Goal: Task Accomplishment & Management: Manage account settings

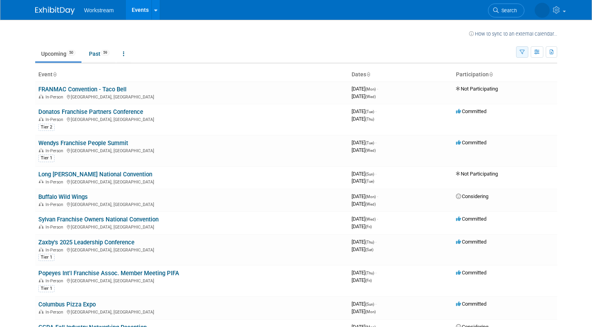
click at [525, 48] on button "button" at bounding box center [522, 51] width 12 height 11
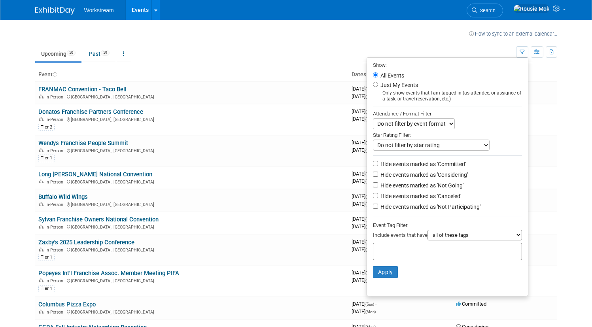
click at [457, 172] on label "Hide events marked as 'Considering'" at bounding box center [423, 175] width 89 height 8
click at [378, 172] on input "Hide events marked as 'Considering'" at bounding box center [375, 173] width 5 height 5
click at [450, 178] on label "Hide events marked as 'Considering'" at bounding box center [423, 175] width 89 height 8
click at [378, 177] on input "Hide events marked as 'Considering'" at bounding box center [375, 173] width 5 height 5
click at [450, 175] on label "Hide events marked as 'Considering'" at bounding box center [423, 175] width 89 height 8
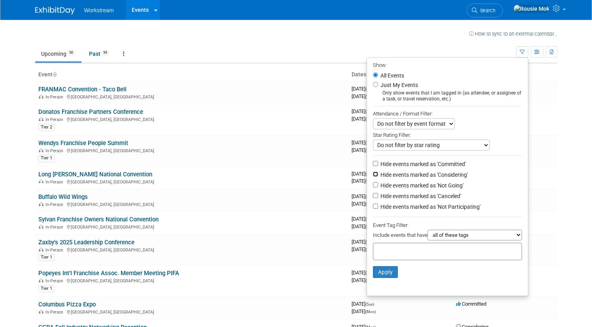
click at [378, 175] on input "Hide events marked as 'Considering'" at bounding box center [375, 173] width 5 height 5
checkbox input "true"
click at [445, 184] on label "Hide events marked as 'Not Going'" at bounding box center [421, 185] width 85 height 8
click at [378, 184] on input "Hide events marked as 'Not Going'" at bounding box center [375, 184] width 5 height 5
checkbox input "true"
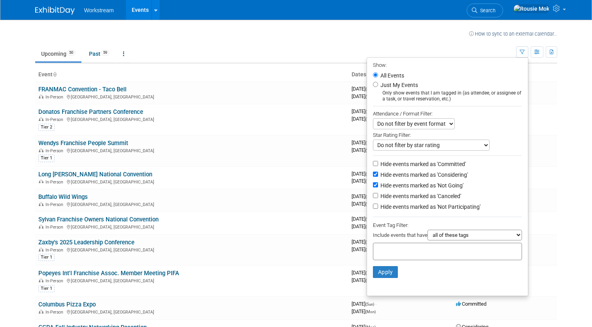
click at [440, 195] on label "Hide events marked as 'Canceled'" at bounding box center [420, 196] width 82 height 8
click at [378, 195] on input "Hide events marked as 'Canceled'" at bounding box center [375, 195] width 5 height 5
checkbox input "true"
click at [436, 204] on label "Hide events marked as 'Not Participating'" at bounding box center [430, 207] width 102 height 8
click at [378, 204] on input "Hide events marked as 'Not Participating'" at bounding box center [375, 205] width 5 height 5
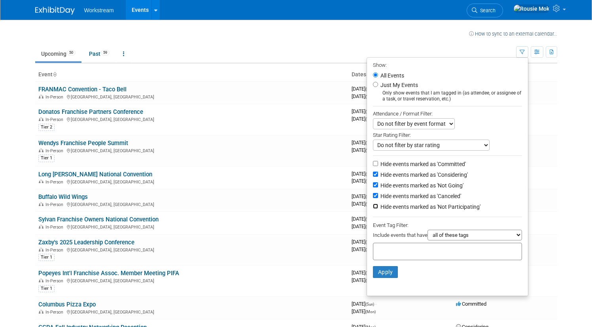
checkbox input "true"
click at [387, 274] on button "Apply" at bounding box center [385, 272] width 25 height 12
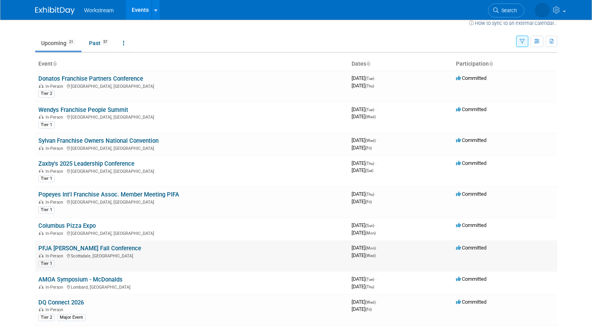
scroll to position [11, 0]
drag, startPoint x: 93, startPoint y: 223, endPoint x: 33, endPoint y: 223, distance: 60.5
click at [35, 223] on td "Columbus Pizza Expo In-Person Columbus, OH" at bounding box center [191, 228] width 313 height 23
copy link "Columbus Pizza Expo"
